Goal: Transaction & Acquisition: Obtain resource

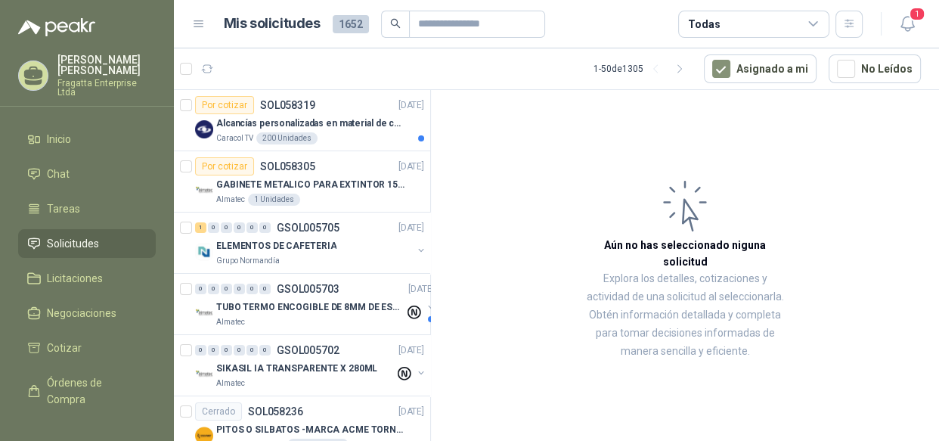
click at [814, 20] on icon at bounding box center [814, 24] width 14 height 14
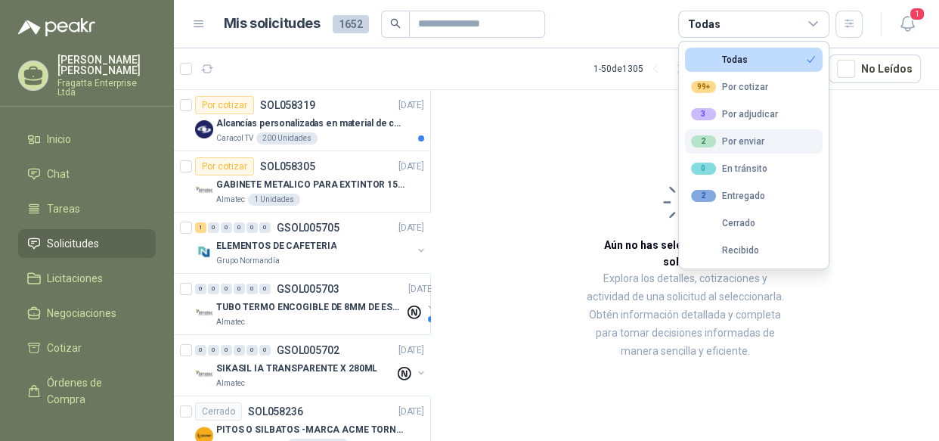
click at [742, 137] on div "2 Por enviar" at bounding box center [727, 141] width 73 height 12
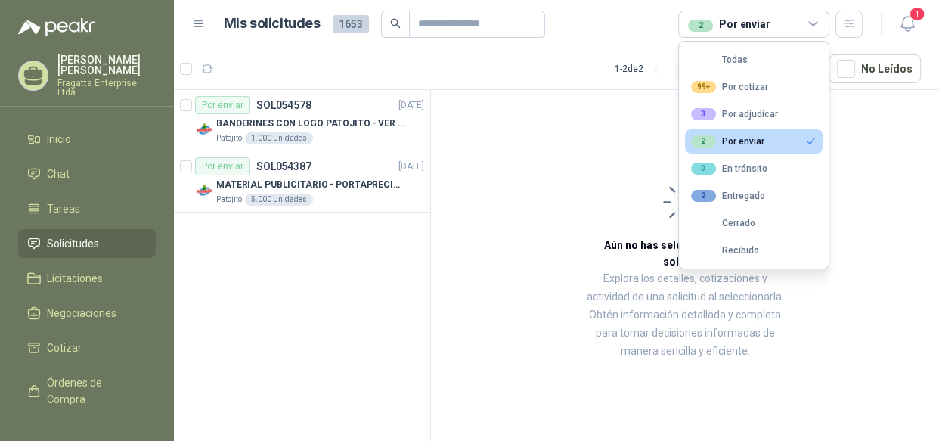
click at [84, 235] on span "Solicitudes" at bounding box center [73, 243] width 52 height 17
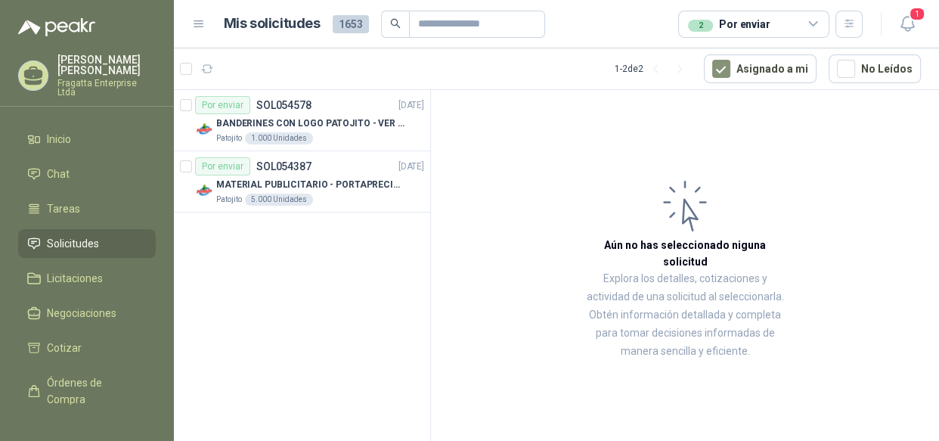
click at [89, 235] on span "Solicitudes" at bounding box center [73, 243] width 52 height 17
click at [64, 131] on span "Inicio" at bounding box center [59, 139] width 24 height 17
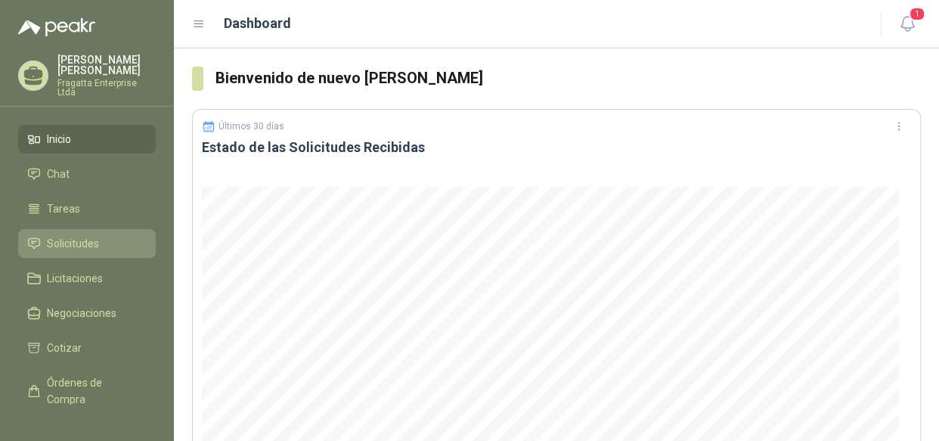
click at [86, 235] on span "Solicitudes" at bounding box center [73, 243] width 52 height 17
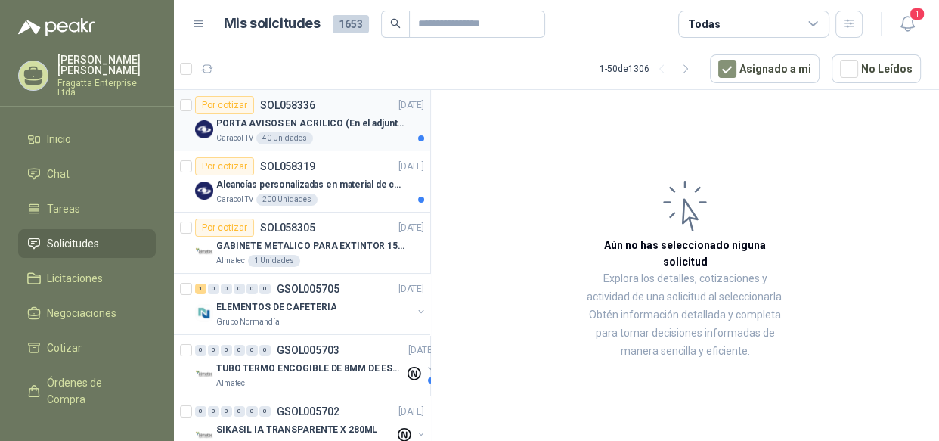
click at [341, 136] on div "Caracol TV 40 Unidades" at bounding box center [320, 138] width 208 height 12
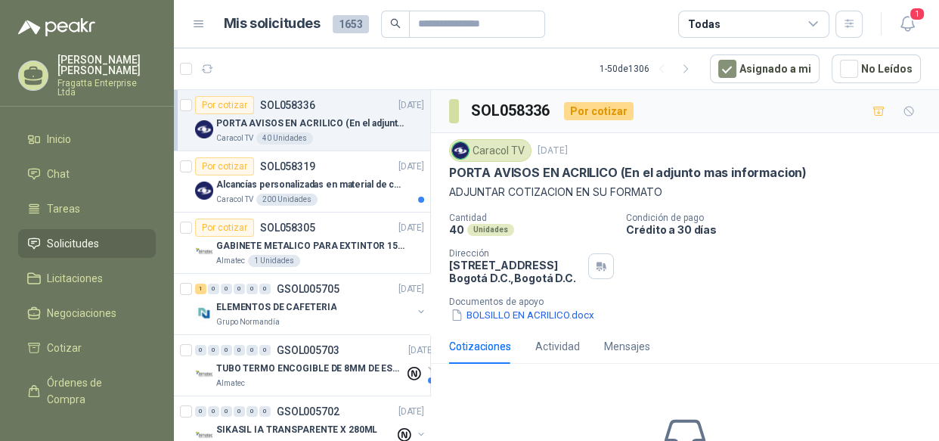
click at [789, 20] on div "Todas" at bounding box center [753, 24] width 151 height 27
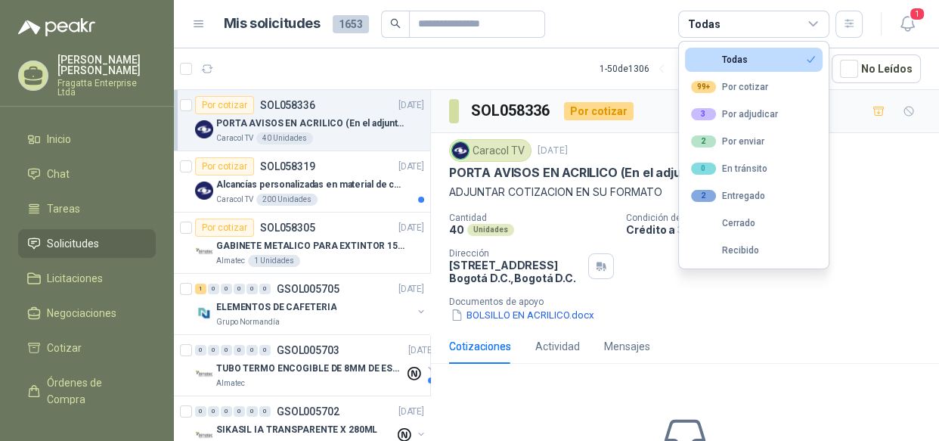
click at [789, 20] on div "Todas" at bounding box center [753, 24] width 151 height 27
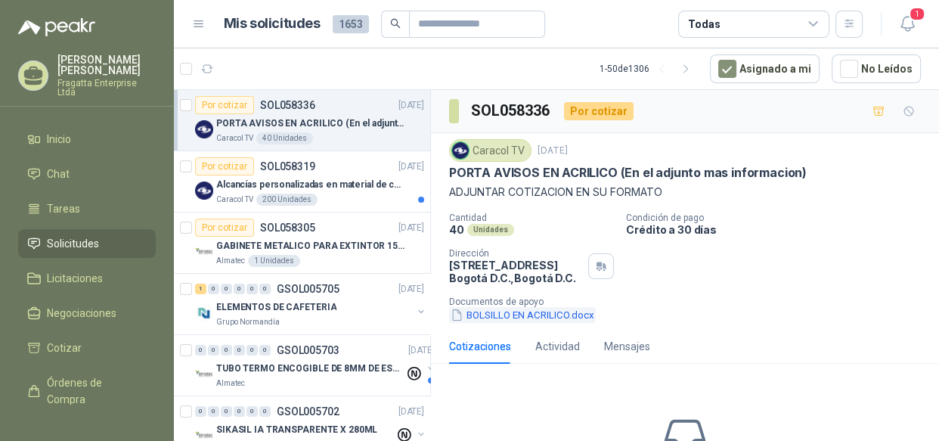
click at [553, 311] on button "BOLSILLO EN ACRILICO.docx" at bounding box center [522, 315] width 147 height 16
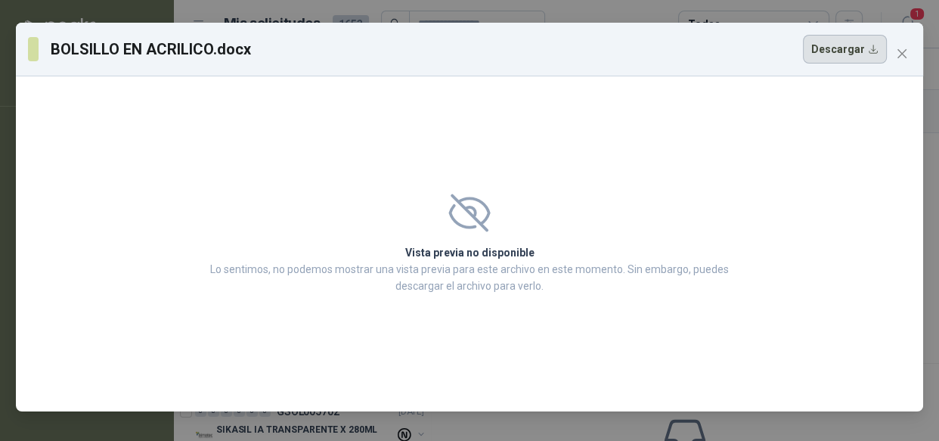
click at [850, 53] on button "Descargar" at bounding box center [845, 49] width 84 height 29
